Goal: Find specific page/section

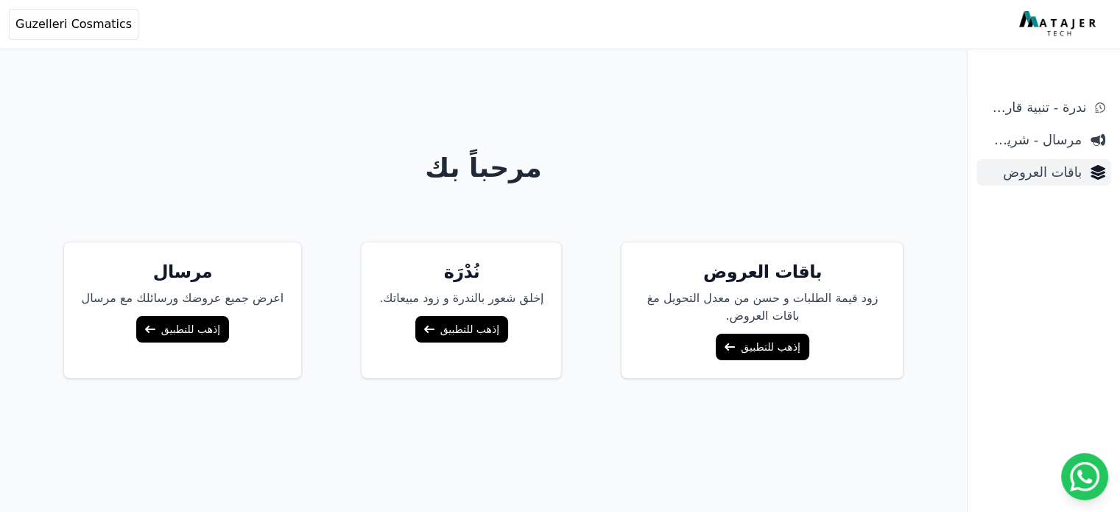
click at [1059, 174] on span "باقات العروض" at bounding box center [1031, 172] width 99 height 21
